Goal: Find specific page/section: Find specific page/section

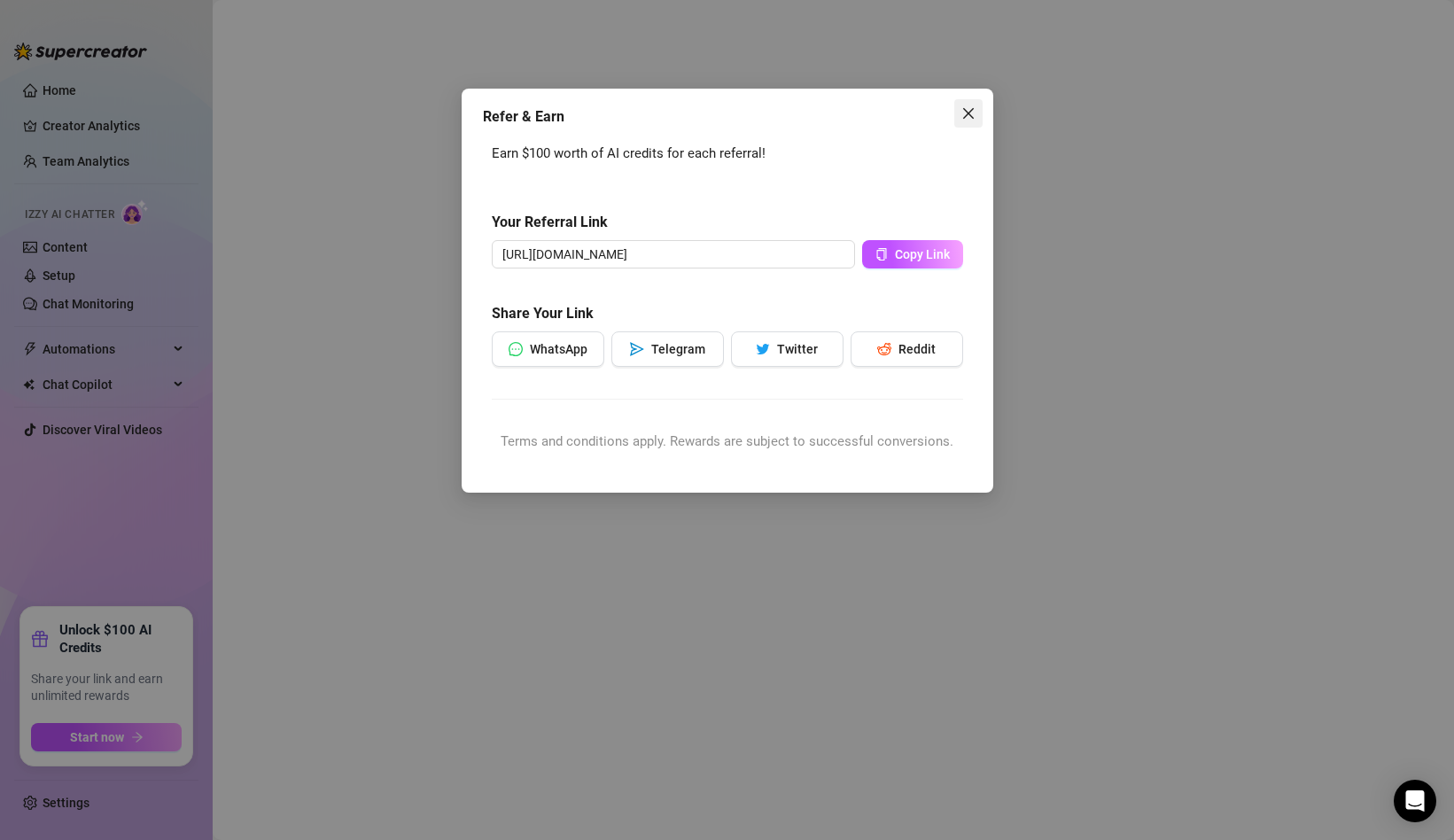
click at [972, 114] on icon "close" at bounding box center [968, 113] width 14 height 14
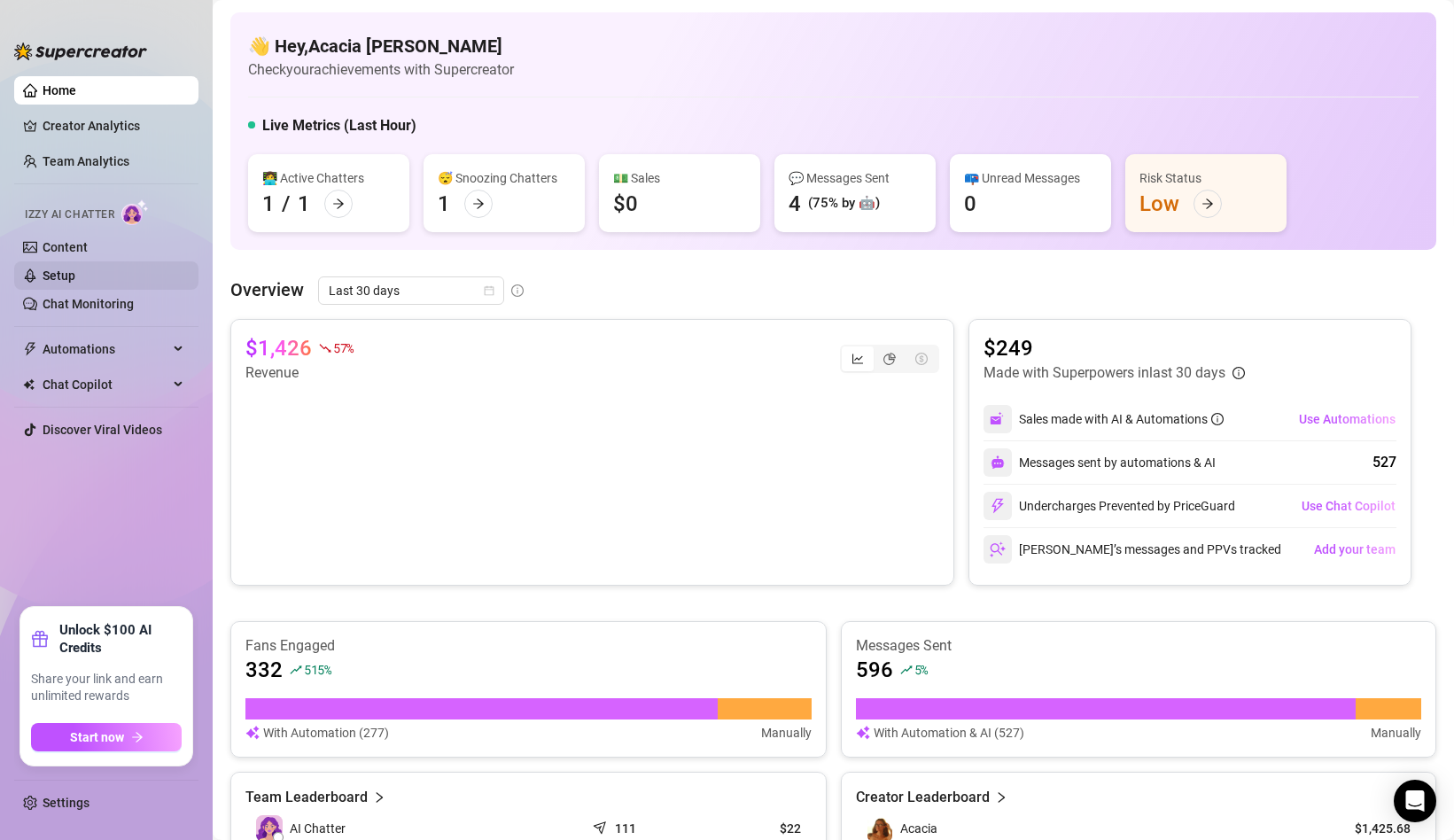
click at [75, 276] on link "Setup" at bounding box center [58, 275] width 33 height 14
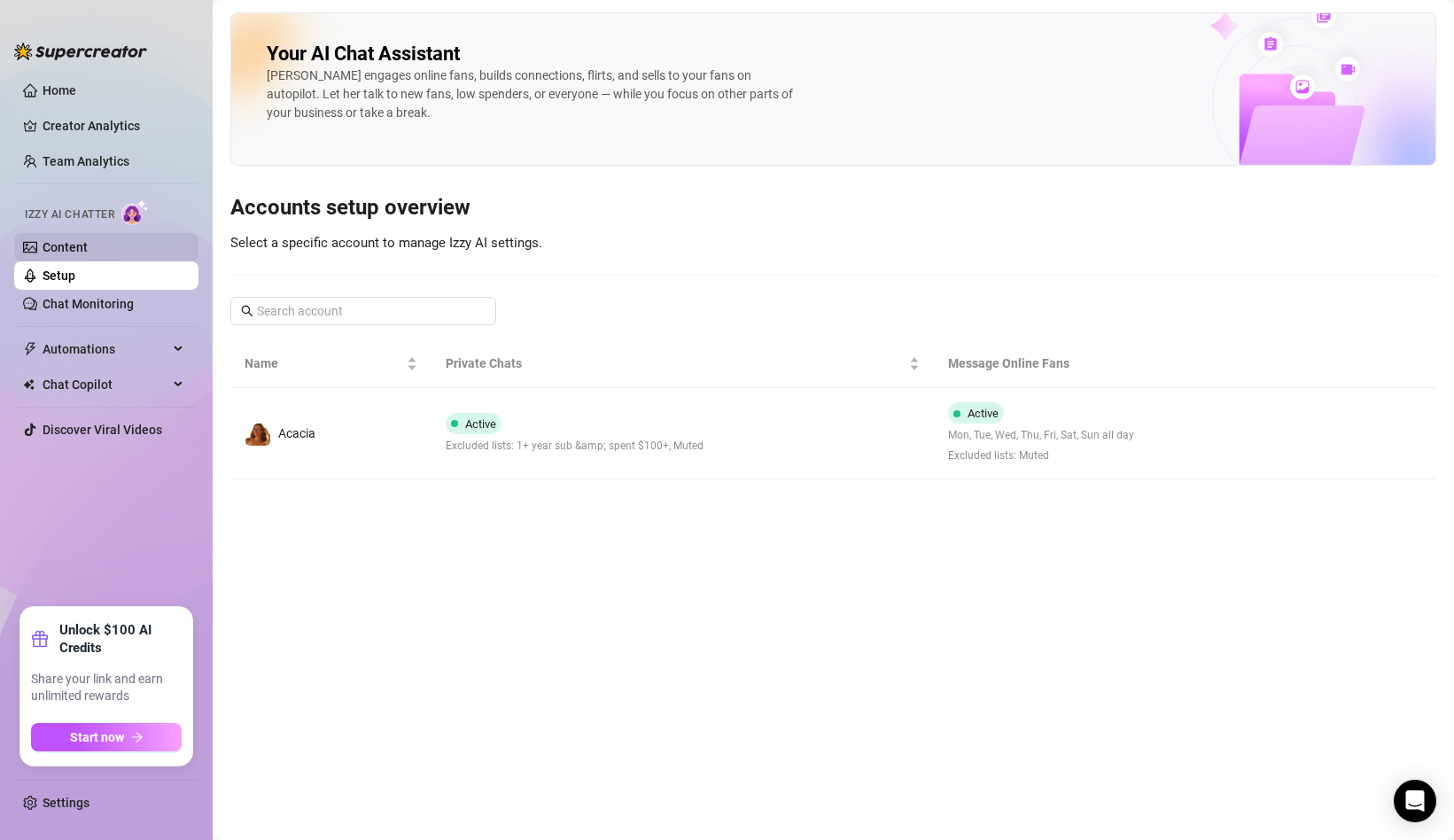
click at [87, 252] on link "Content" at bounding box center [65, 247] width 45 height 14
